Goal: Information Seeking & Learning: Learn about a topic

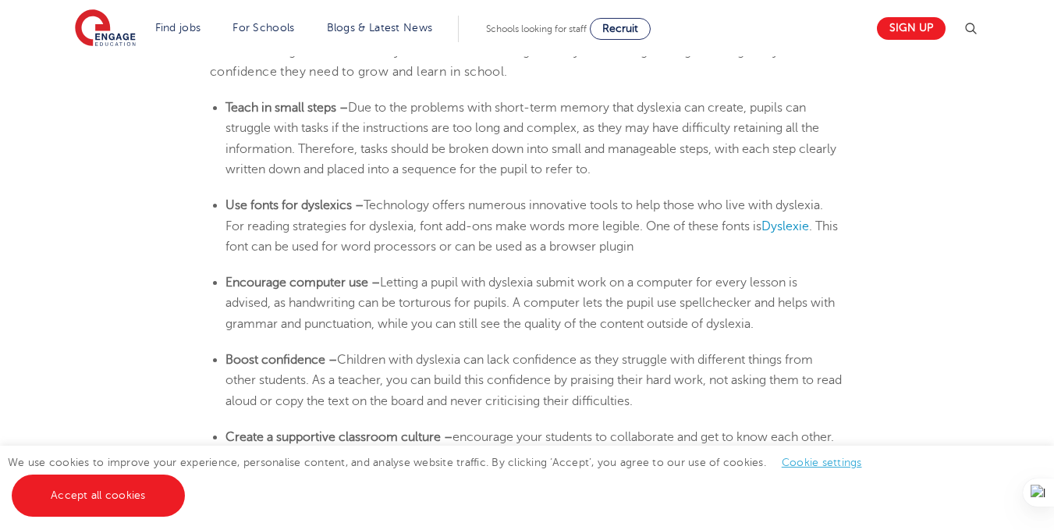
scroll to position [2575, 0]
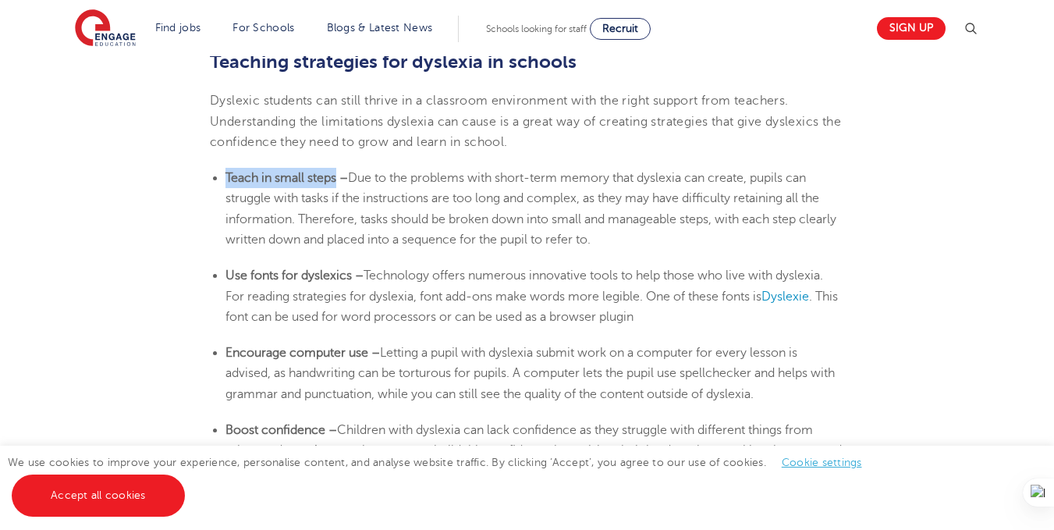
drag, startPoint x: 228, startPoint y: 174, endPoint x: 337, endPoint y: 177, distance: 109.3
click at [337, 177] on b "Teach in small steps –" at bounding box center [287, 178] width 123 height 14
copy b "Teach in small steps"
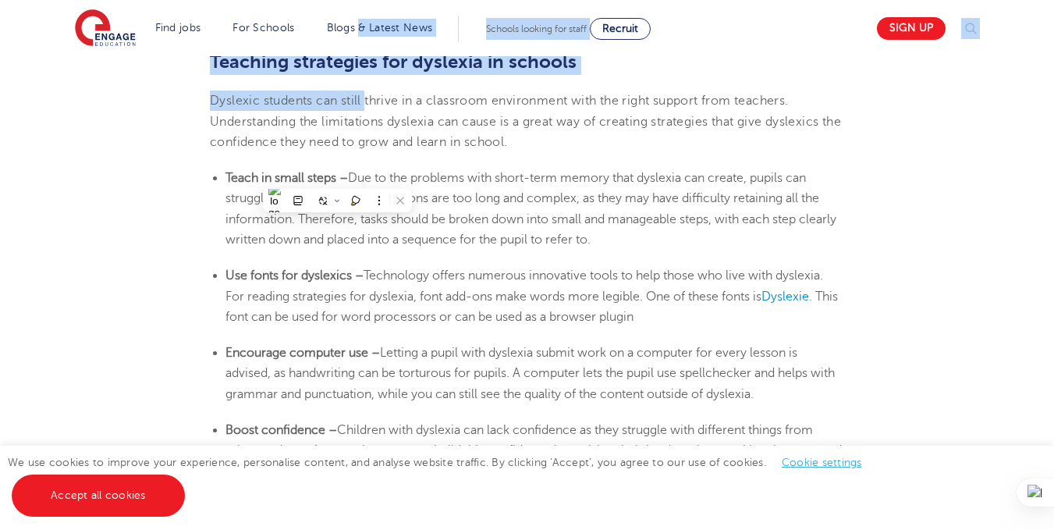
drag, startPoint x: 366, startPoint y: 42, endPoint x: 366, endPoint y: 0, distance: 42.1
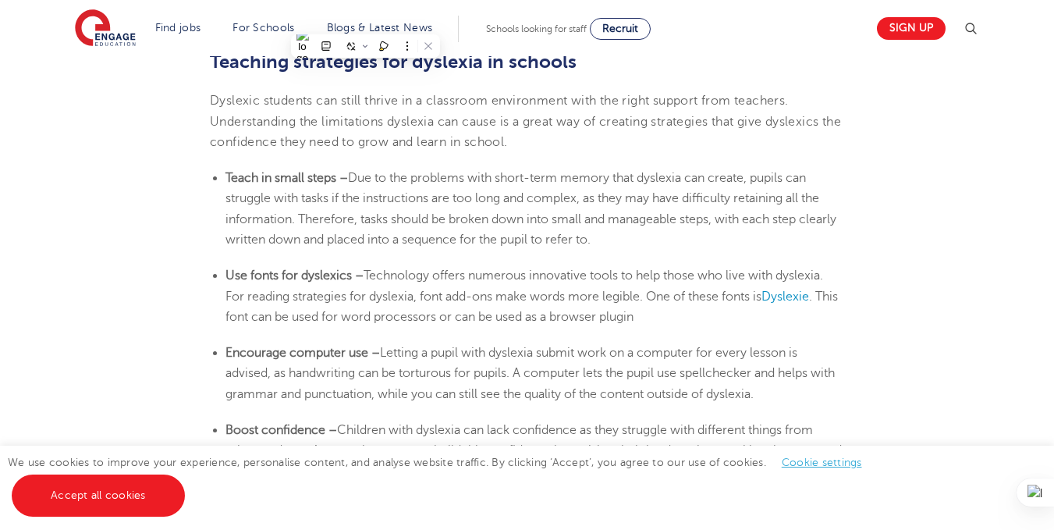
click at [284, 195] on span "Due to the problems with short-term memory that dyslexia can create, pupils can…" at bounding box center [531, 209] width 611 height 76
click at [220, 175] on ul "Teach in small steps – Due to the problems with short-term memory that [MEDICAL…" at bounding box center [527, 209] width 634 height 82
drag, startPoint x: 226, startPoint y: 177, endPoint x: 336, endPoint y: 181, distance: 110.1
click at [336, 181] on b "Teach in small steps –" at bounding box center [287, 178] width 123 height 14
copy b "Teach in small steps"
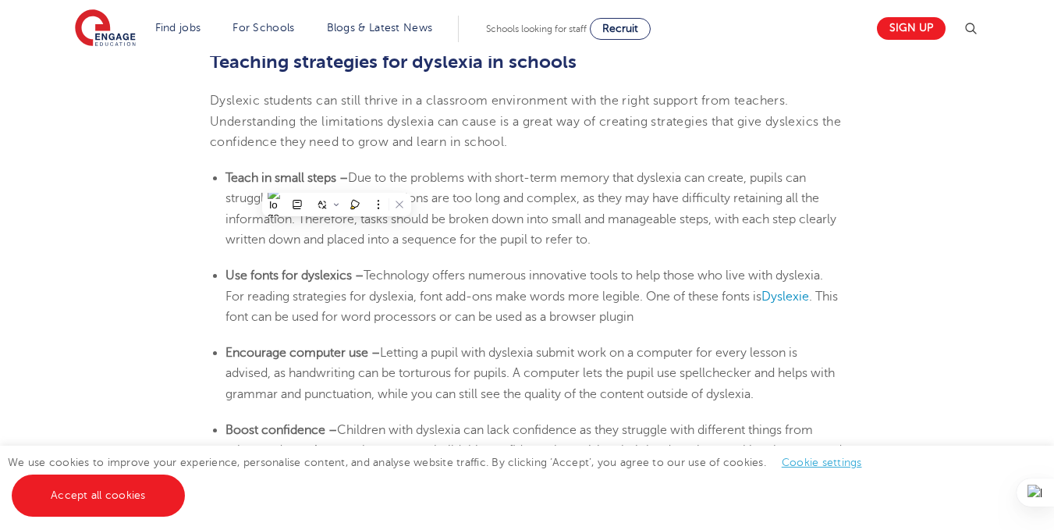
drag, startPoint x: 406, startPoint y: 117, endPoint x: 382, endPoint y: 98, distance: 30.0
click at [404, 116] on span "Dyslexic students can still thrive in a classroom environment with the right su…" at bounding box center [525, 121] width 631 height 55
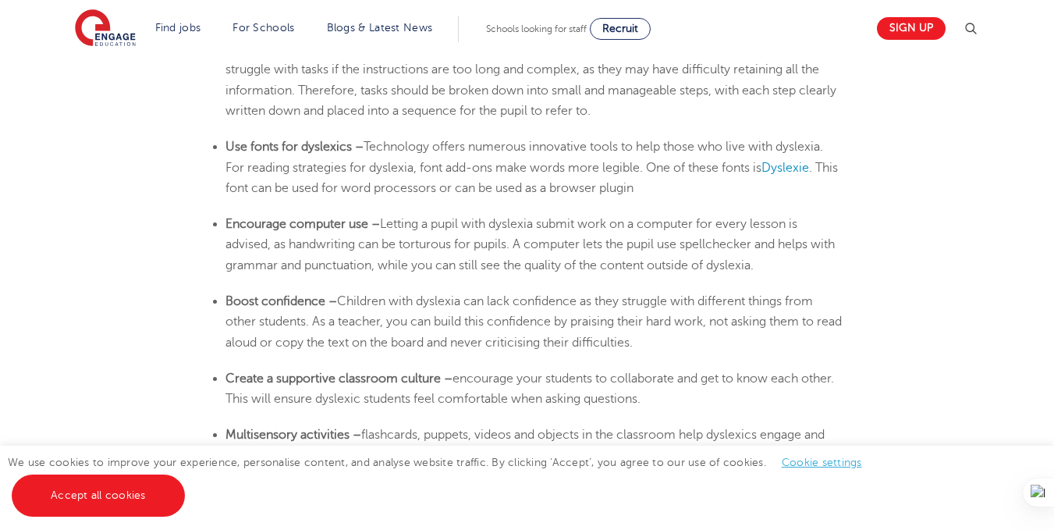
scroll to position [2731, 0]
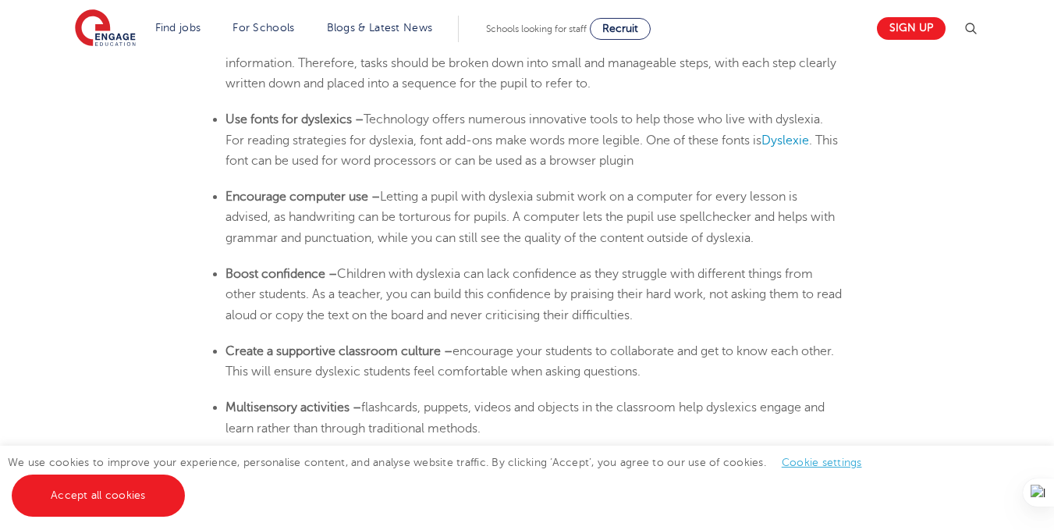
click at [225, 274] on ul "Boost confidence – Children with [MEDICAL_DATA] can lack confidence as they str…" at bounding box center [527, 295] width 634 height 62
drag, startPoint x: 494, startPoint y: 293, endPoint x: 713, endPoint y: 290, distance: 219.3
click at [713, 290] on span "Children with dyslexia can lack confidence as they struggle with different thin…" at bounding box center [534, 294] width 616 height 55
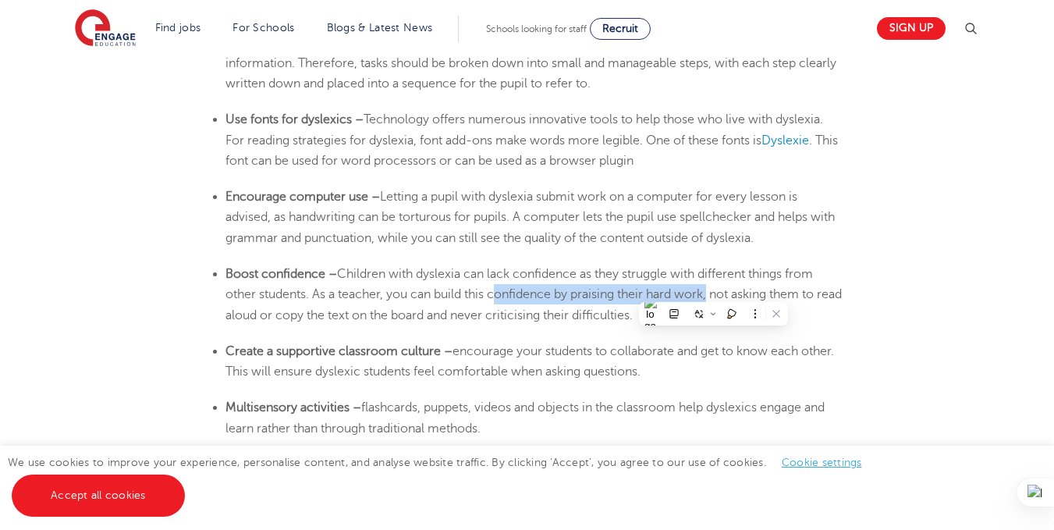
copy span "confidence by praising their hard work"
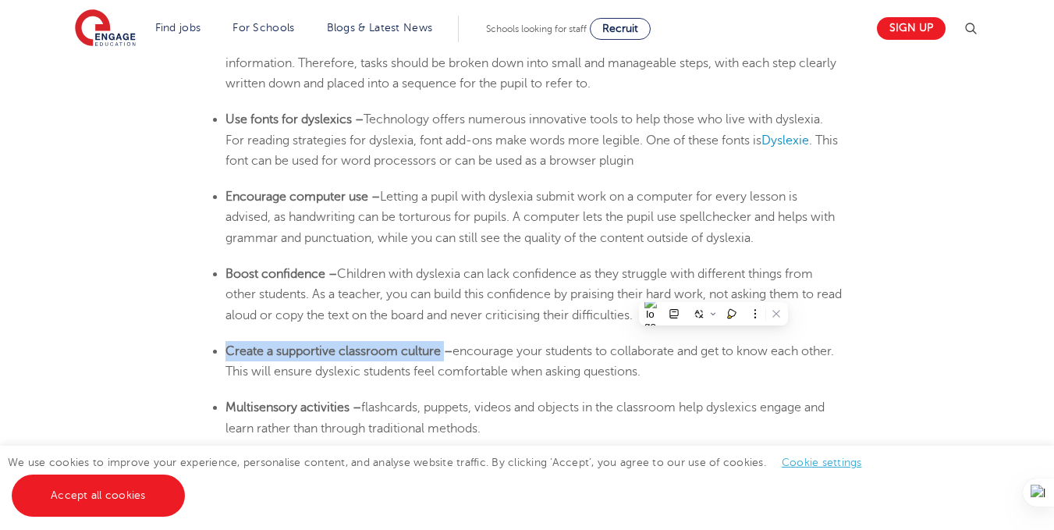
drag, startPoint x: 227, startPoint y: 352, endPoint x: 446, endPoint y: 350, distance: 218.5
click at [446, 350] on b "Create a supportive classroom culture –" at bounding box center [339, 351] width 227 height 14
click at [412, 350] on b "Create a supportive classroom culture –" at bounding box center [339, 351] width 227 height 14
drag, startPoint x: 226, startPoint y: 346, endPoint x: 442, endPoint y: 349, distance: 215.4
click at [442, 349] on b "Create a supportive classroom culture –" at bounding box center [339, 351] width 227 height 14
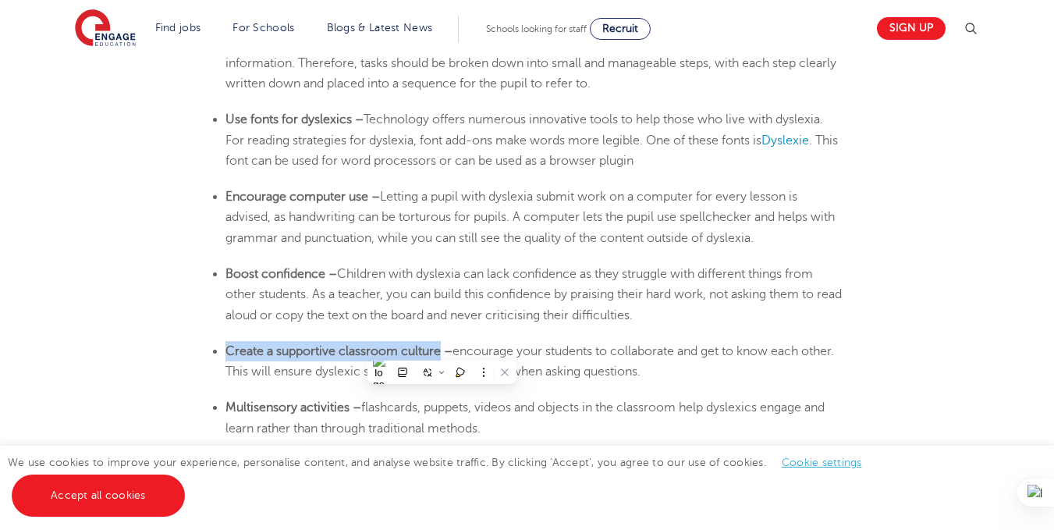
copy b "Create a supportive classroom culture"
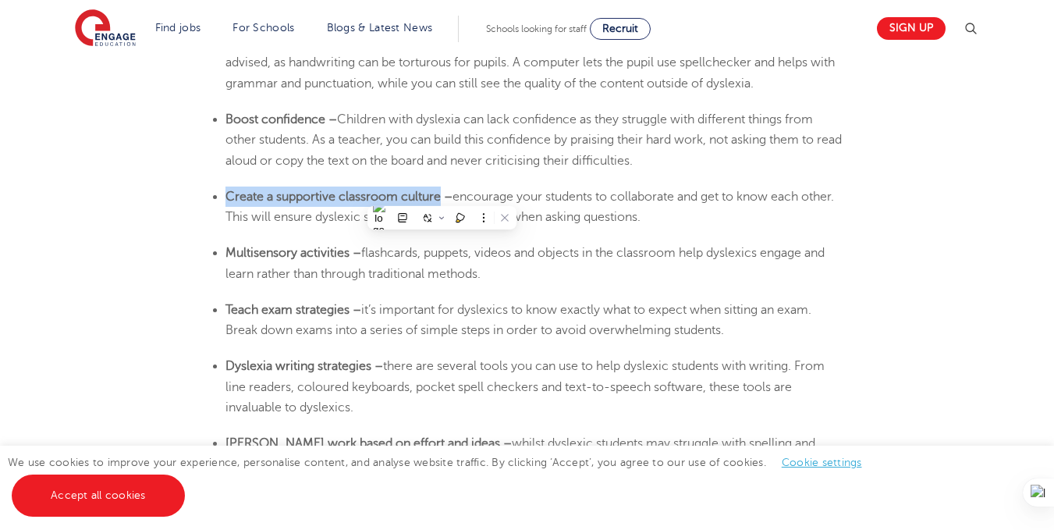
scroll to position [2887, 0]
click at [228, 247] on b "Multisensory activities –" at bounding box center [294, 251] width 136 height 14
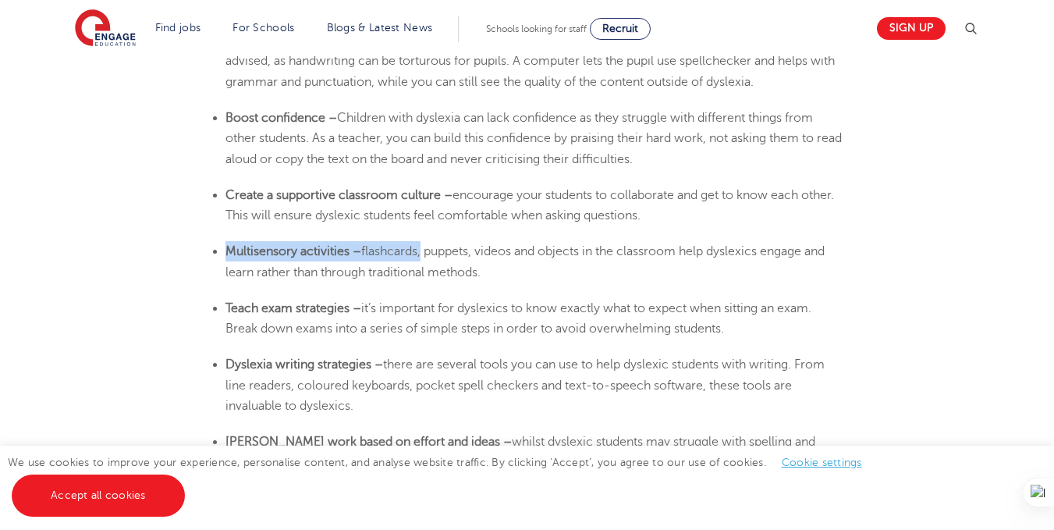
drag, startPoint x: 228, startPoint y: 247, endPoint x: 421, endPoint y: 258, distance: 193.0
click at [421, 258] on li "Multisensory activities – flashcards, puppets, videos and objects in the classr…" at bounding box center [535, 261] width 619 height 41
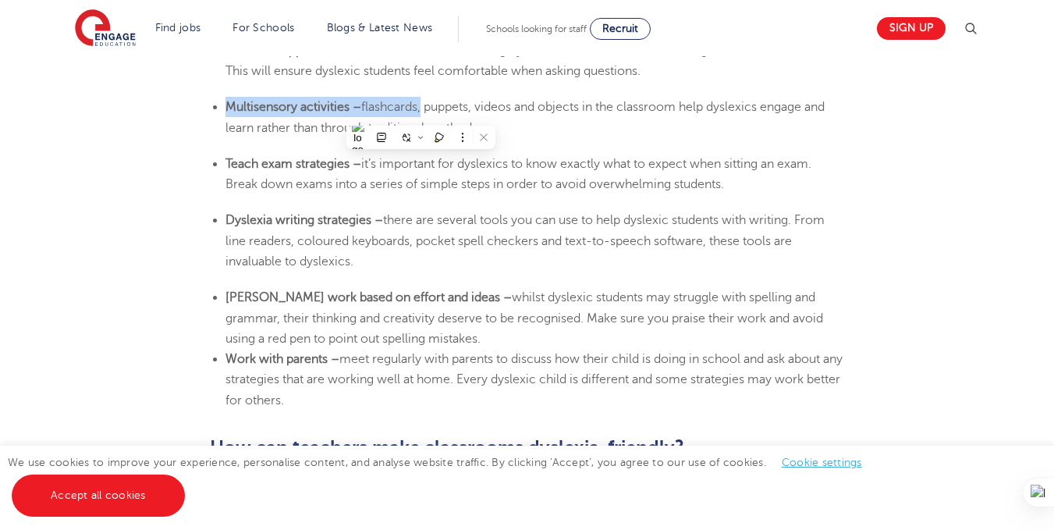
scroll to position [3043, 0]
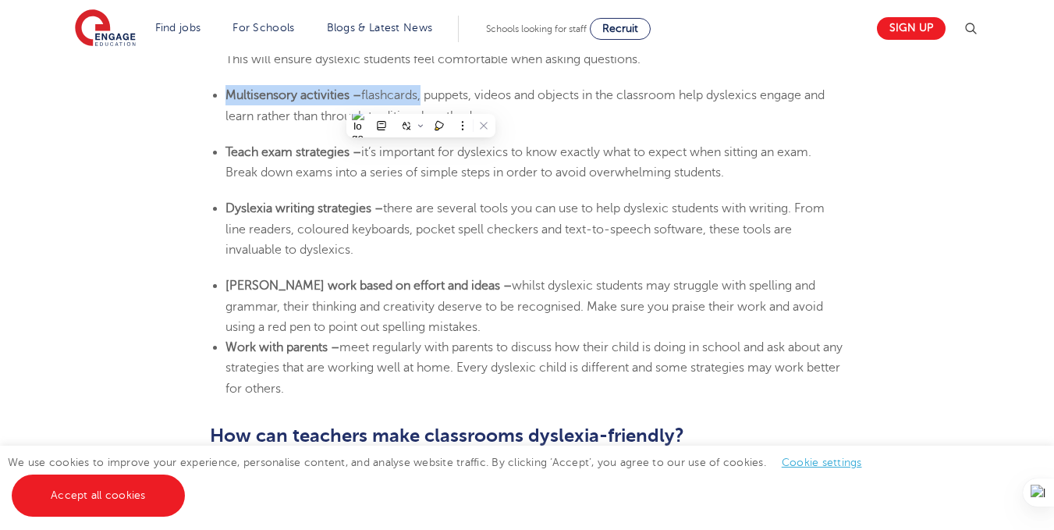
copy li "Multisensory activities – flashcards"
